Goal: Transaction & Acquisition: Purchase product/service

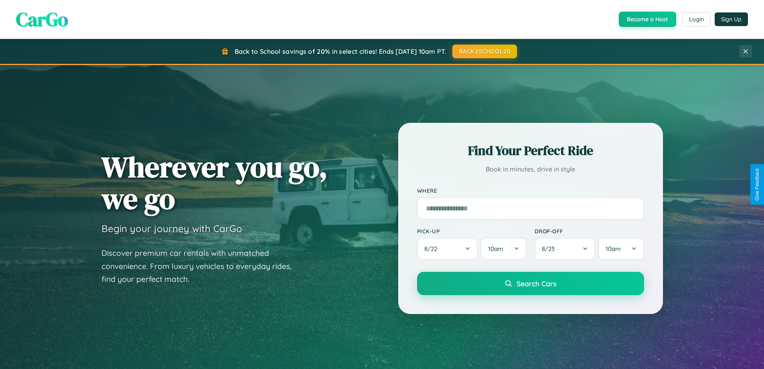
scroll to position [552, 0]
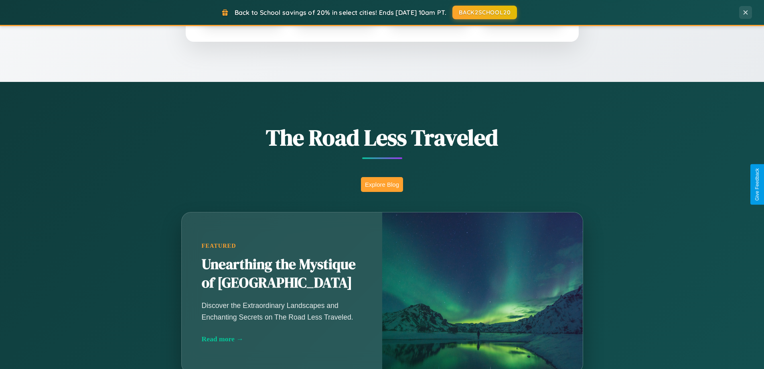
click at [382, 184] on button "Explore Blog" at bounding box center [382, 184] width 42 height 15
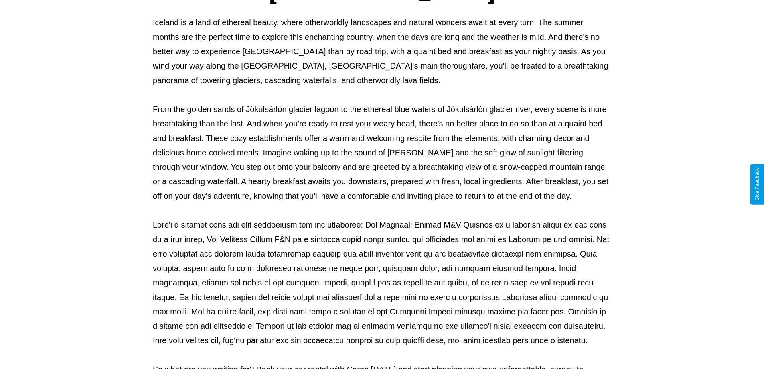
scroll to position [260, 0]
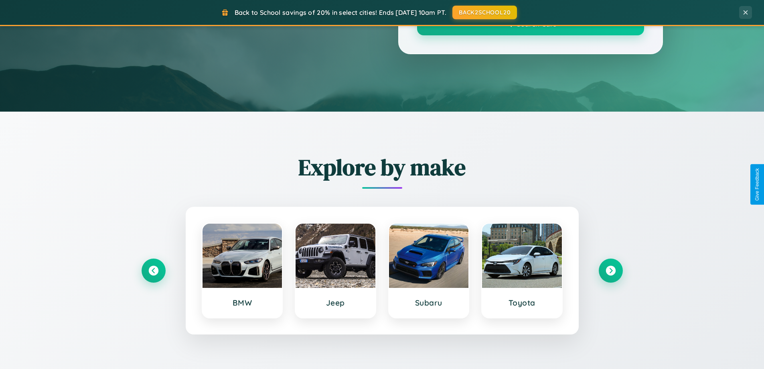
scroll to position [552, 0]
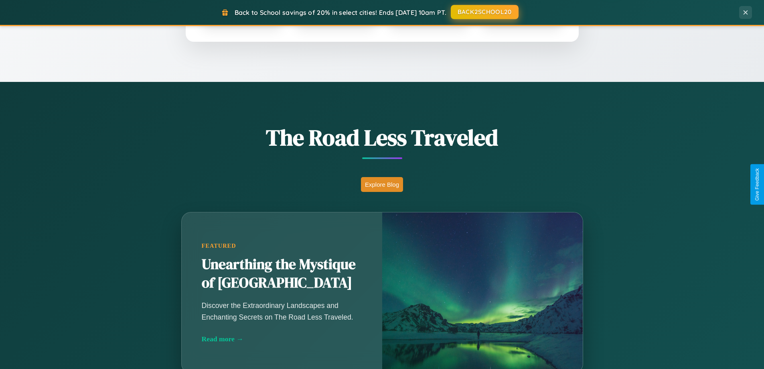
click at [484, 12] on button "BACK2SCHOOL20" at bounding box center [485, 12] width 68 height 14
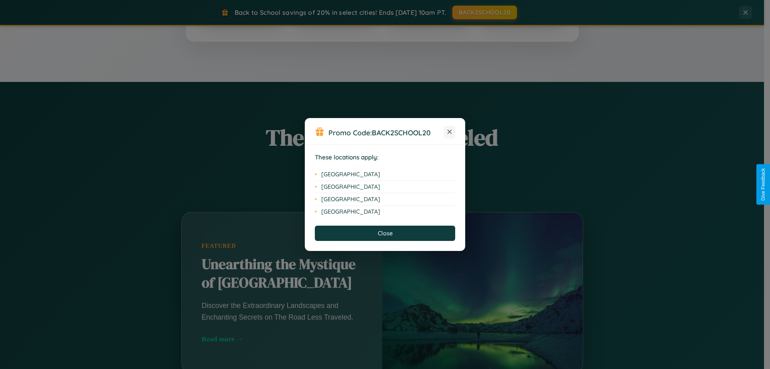
click at [450, 132] on icon at bounding box center [450, 132] width 4 height 4
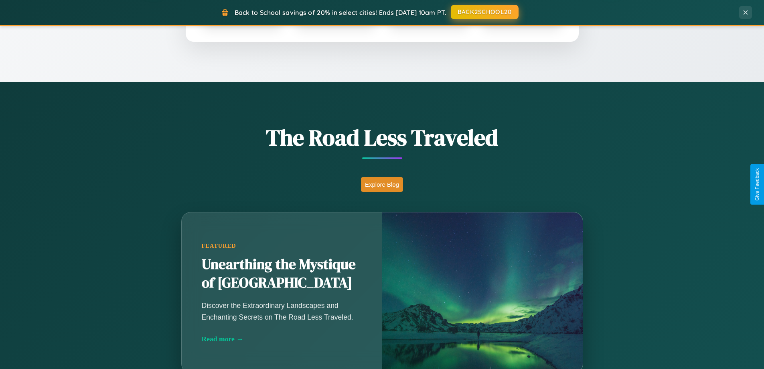
click at [484, 12] on button "BACK2SCHOOL20" at bounding box center [485, 12] width 68 height 14
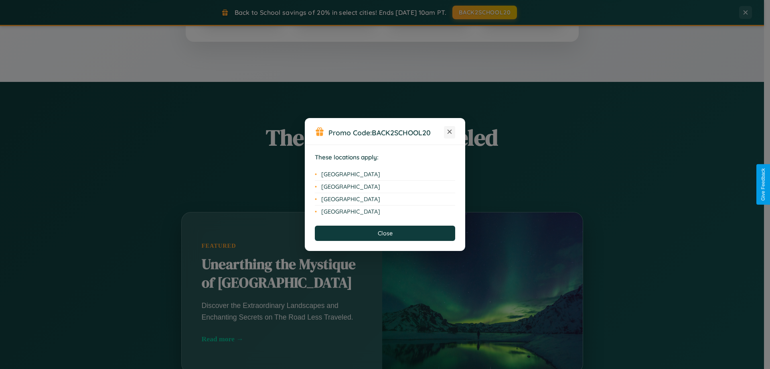
click at [450, 132] on icon at bounding box center [450, 132] width 4 height 4
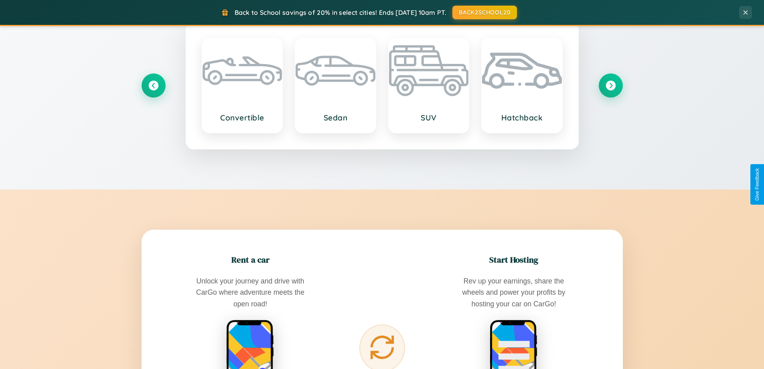
scroll to position [1289, 0]
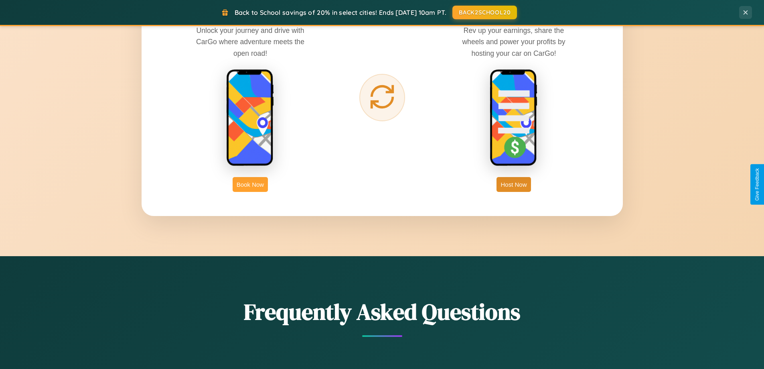
click at [250, 184] on button "Book Now" at bounding box center [250, 184] width 35 height 15
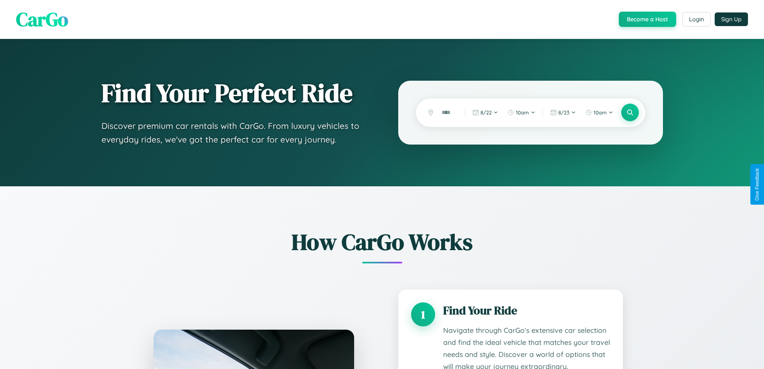
scroll to position [669, 0]
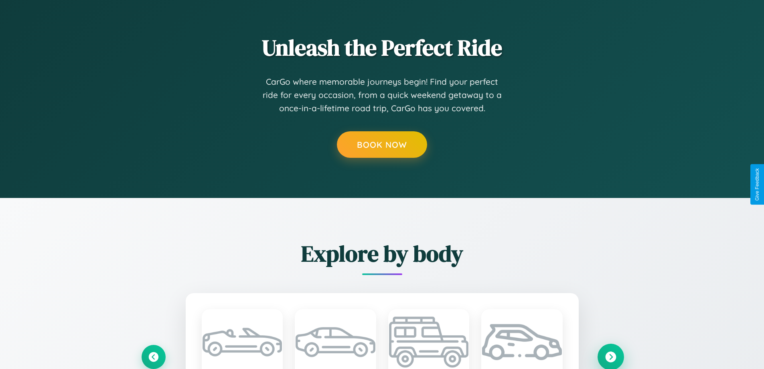
click at [611, 356] on icon at bounding box center [610, 356] width 11 height 11
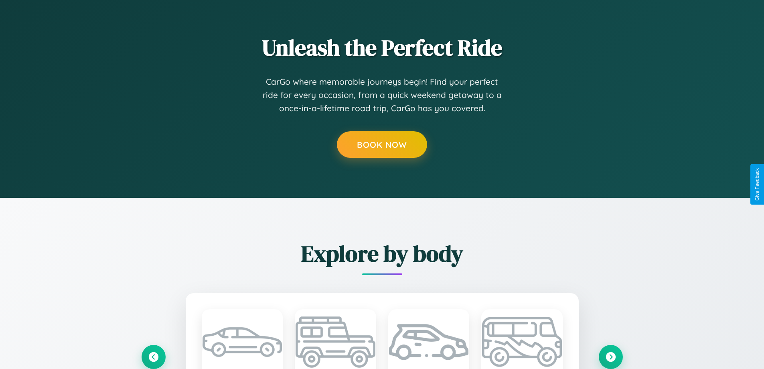
scroll to position [0, 0]
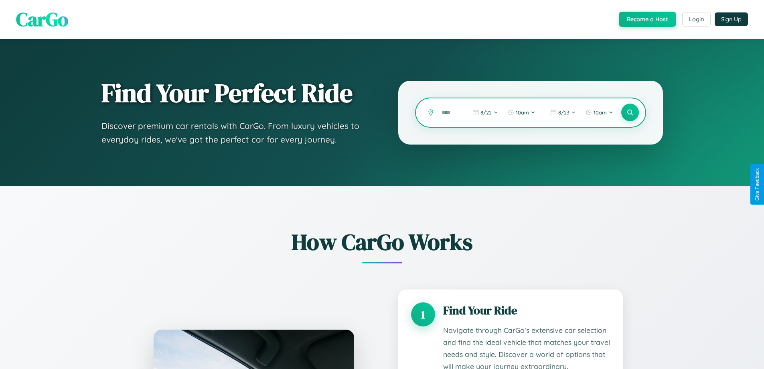
click at [447, 112] on input "text" at bounding box center [447, 113] width 19 height 14
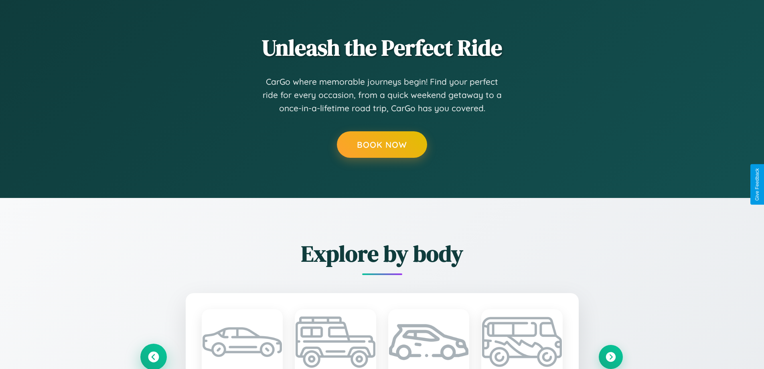
click at [153, 356] on icon at bounding box center [153, 356] width 13 height 13
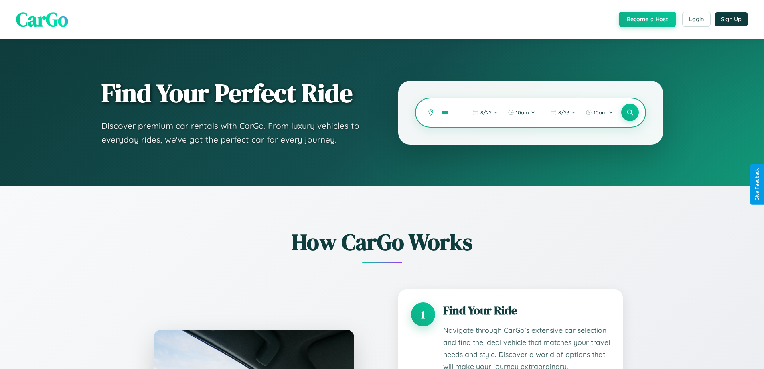
scroll to position [668, 0]
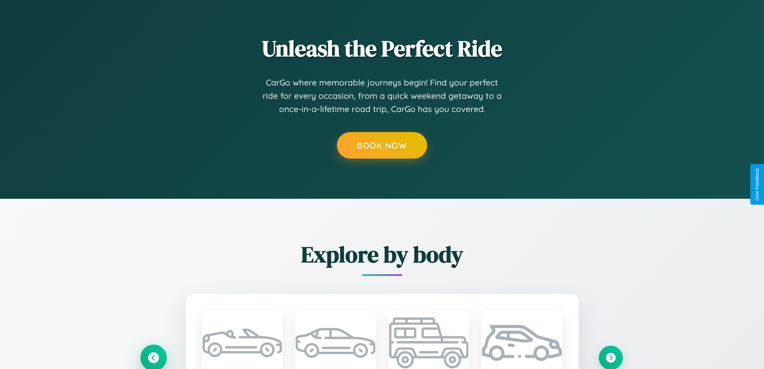
click at [153, 357] on icon at bounding box center [153, 357] width 11 height 11
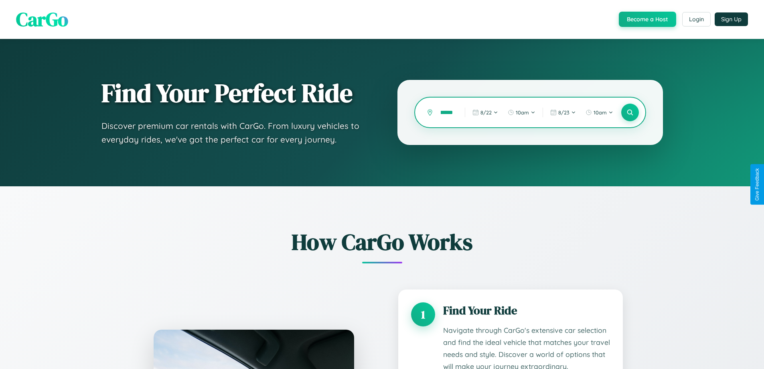
scroll to position [0, 8]
type input "******"
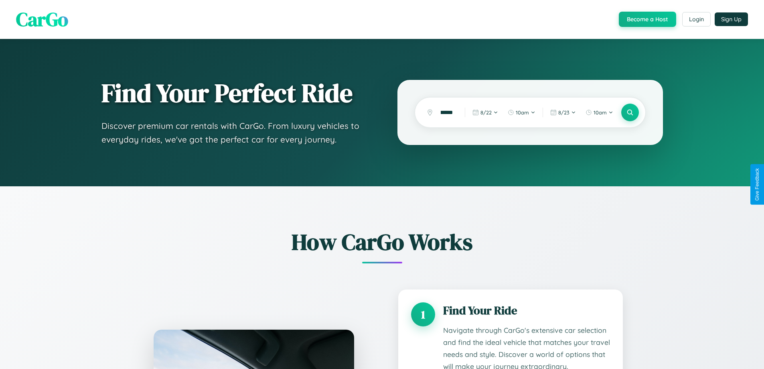
scroll to position [0, 0]
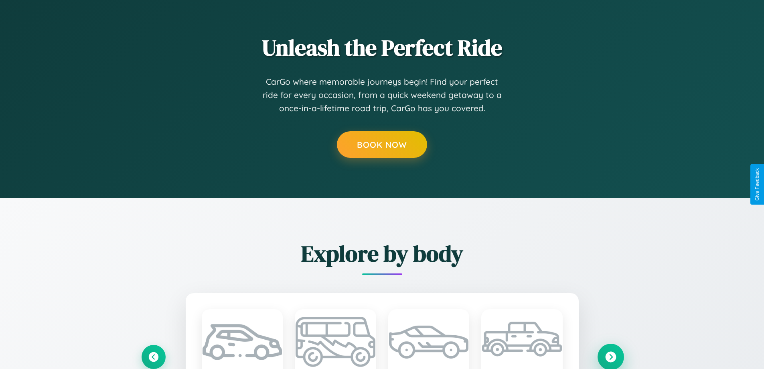
click at [611, 356] on icon at bounding box center [610, 356] width 11 height 11
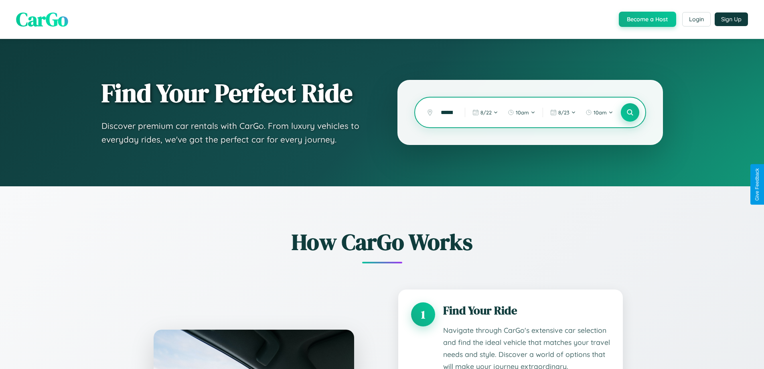
click at [630, 112] on icon at bounding box center [630, 113] width 8 height 8
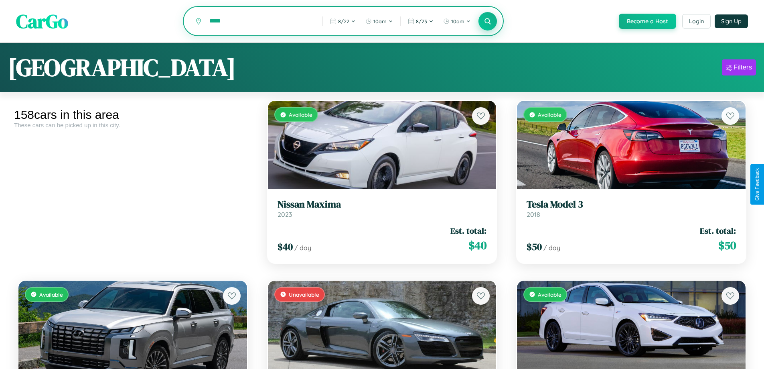
type input "*****"
click at [487, 22] on icon at bounding box center [488, 21] width 8 height 8
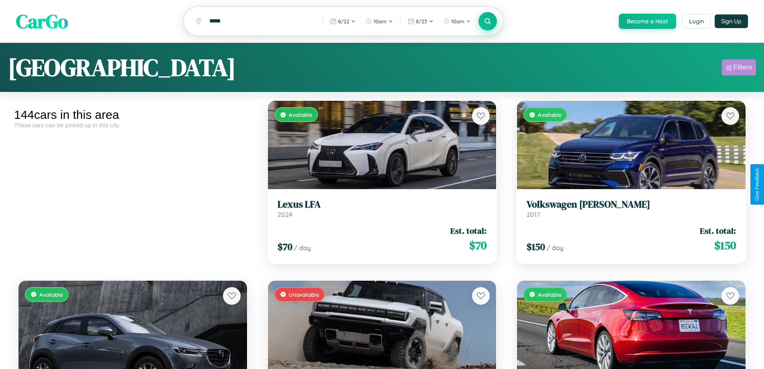
click at [739, 69] on div "Filters" at bounding box center [743, 67] width 18 height 8
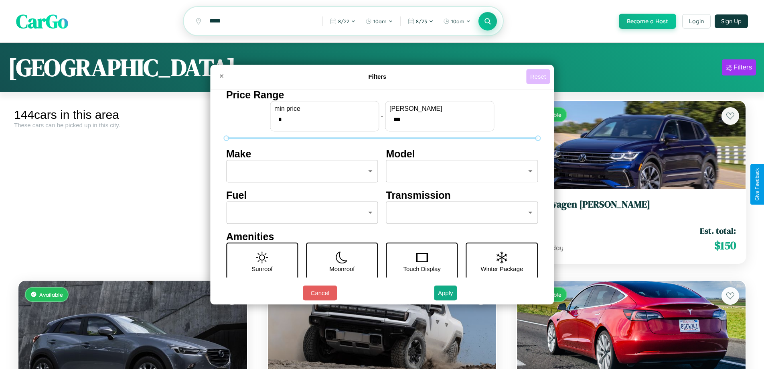
click at [539, 76] on button "Reset" at bounding box center [538, 76] width 24 height 15
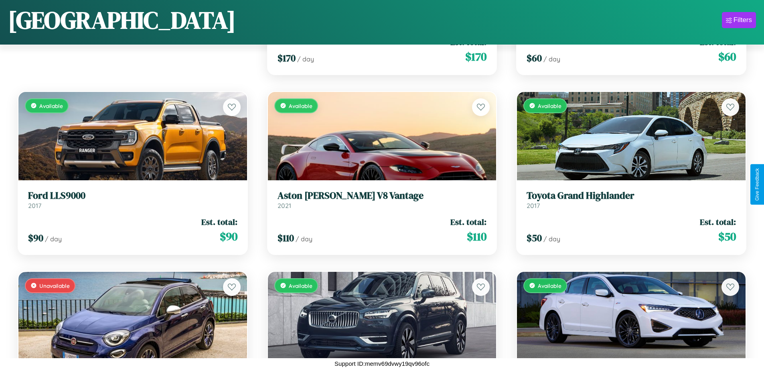
scroll to position [472, 0]
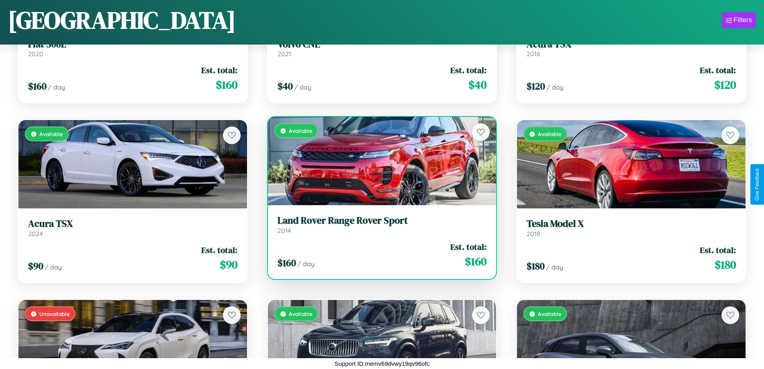
click at [379, 227] on link "Land Rover Range Rover Sport 2014" at bounding box center [382, 225] width 209 height 20
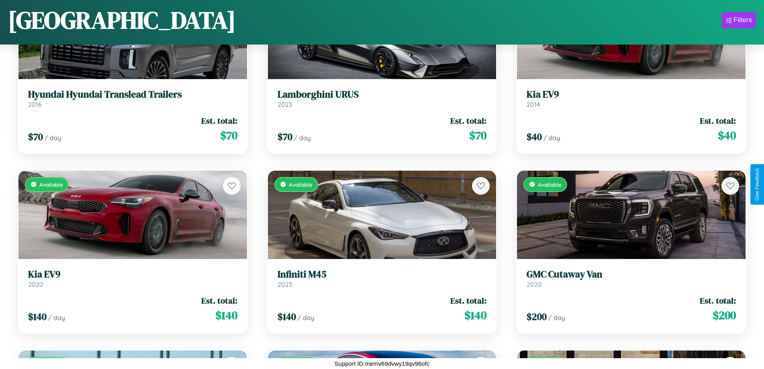
scroll to position [2089, 0]
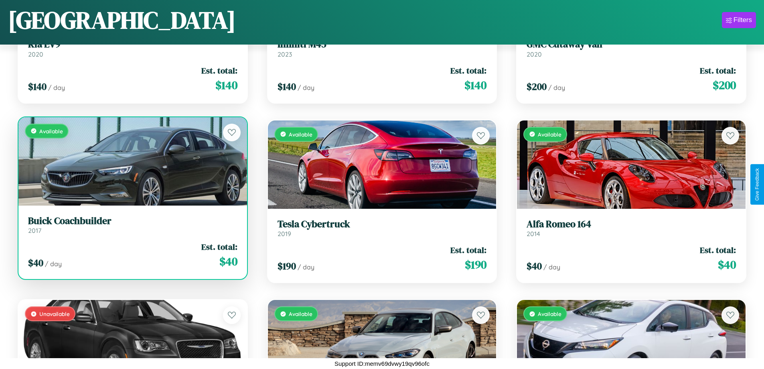
click at [132, 227] on link "Buick Coachbuilder 2017" at bounding box center [132, 225] width 209 height 20
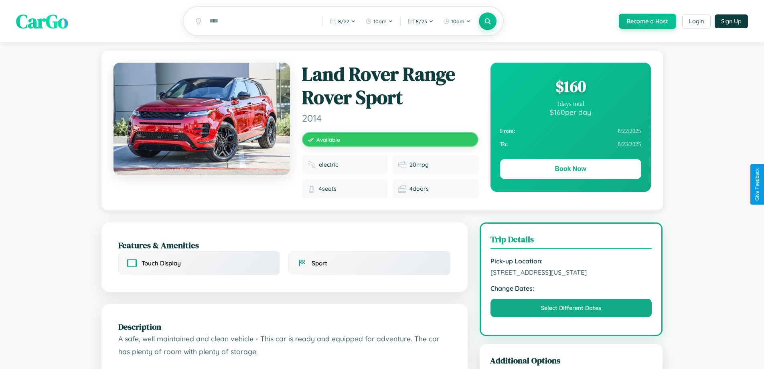
click at [570, 87] on div "$ 160" at bounding box center [570, 86] width 141 height 22
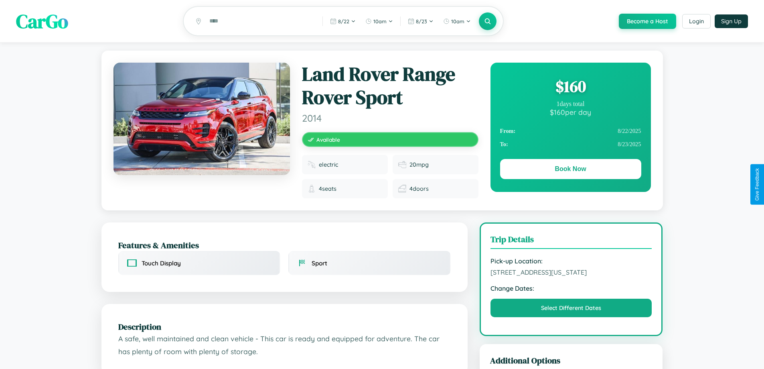
click at [570, 87] on div "$ 160" at bounding box center [570, 86] width 141 height 22
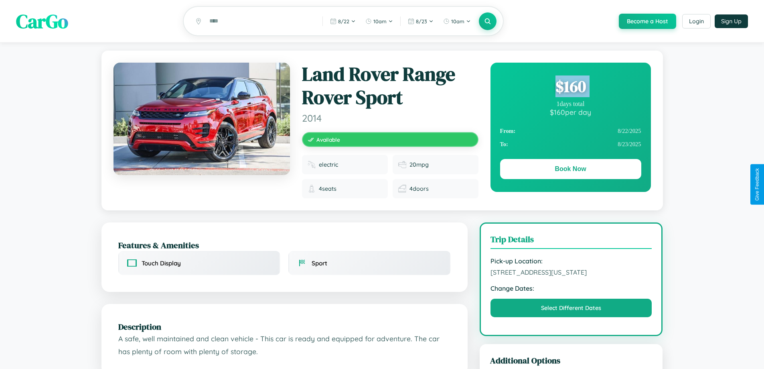
click at [570, 87] on div "$ 160" at bounding box center [570, 86] width 141 height 22
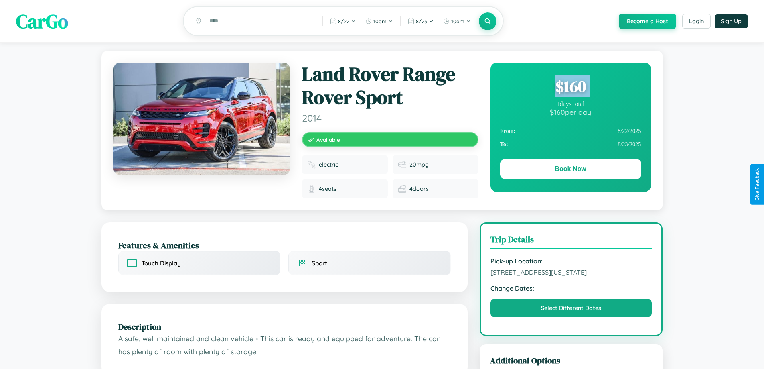
click at [570, 87] on div "$ 160" at bounding box center [570, 86] width 141 height 22
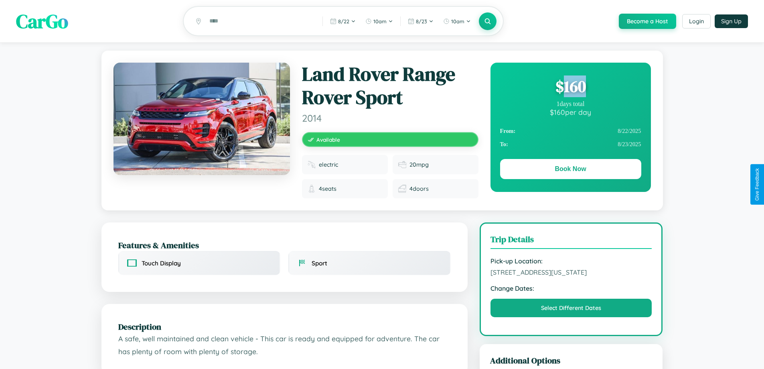
click at [570, 87] on div "$ 160" at bounding box center [570, 86] width 141 height 22
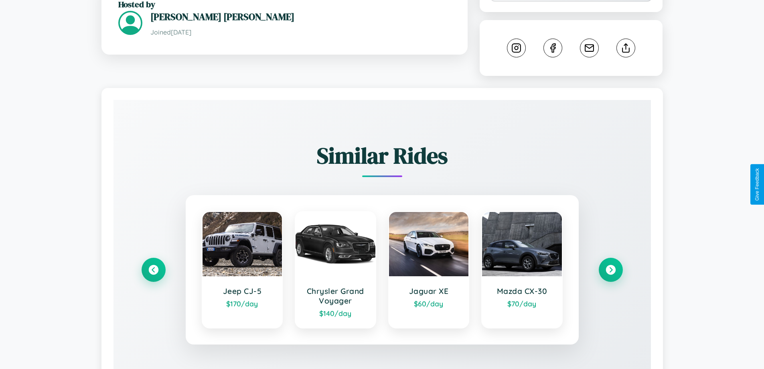
scroll to position [453, 0]
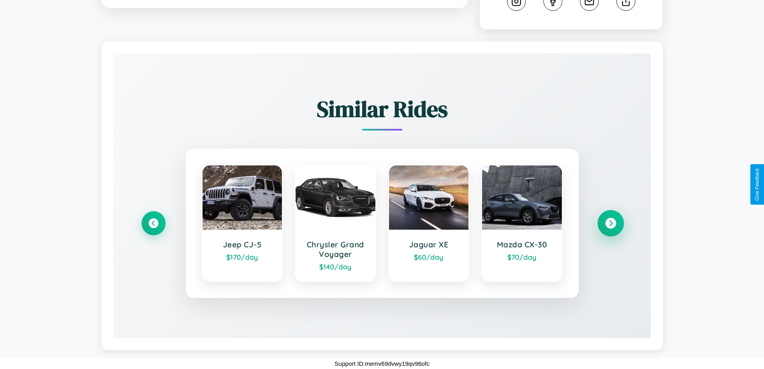
click at [611, 223] on icon at bounding box center [610, 223] width 11 height 11
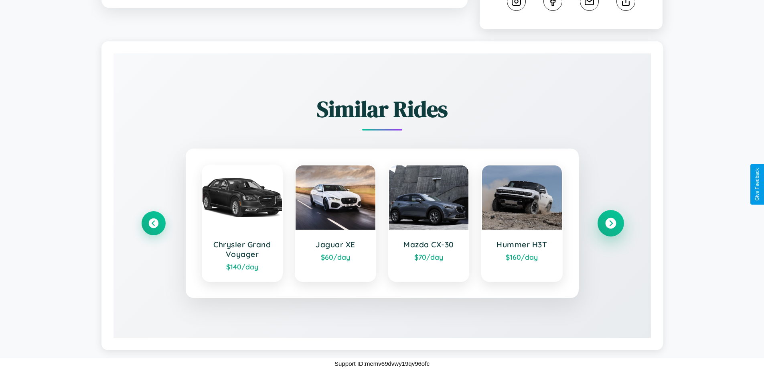
click at [611, 223] on icon at bounding box center [610, 223] width 11 height 11
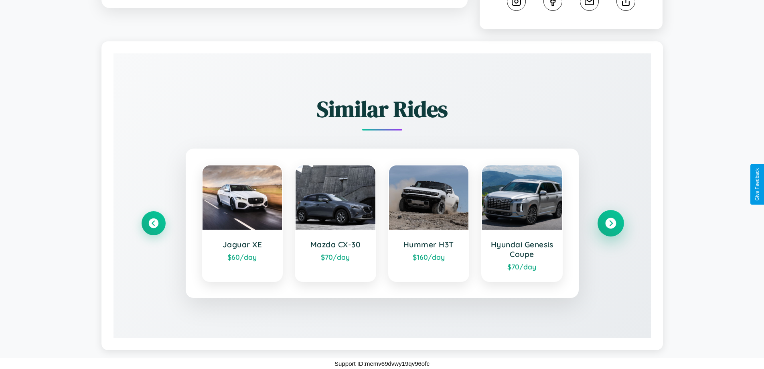
click at [611, 223] on icon at bounding box center [610, 223] width 11 height 11
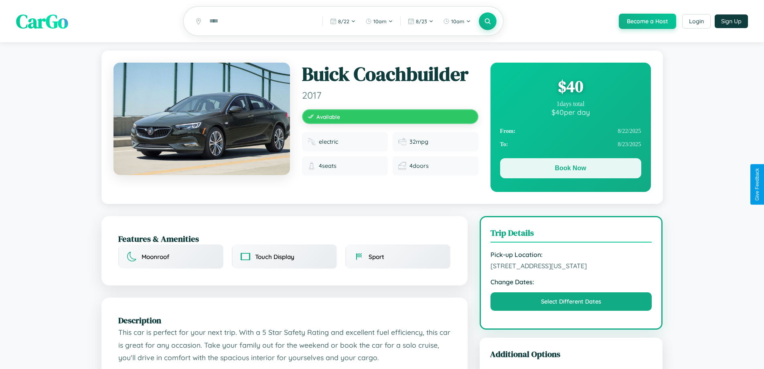
click at [570, 169] on button "Book Now" at bounding box center [570, 168] width 141 height 20
